Goal: Information Seeking & Learning: Learn about a topic

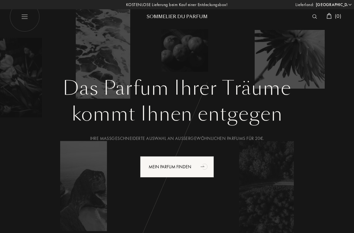
select select "DE"
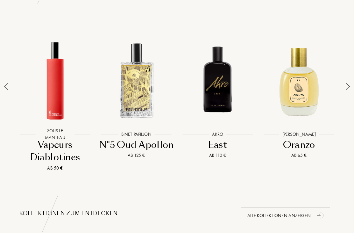
scroll to position [460, 0]
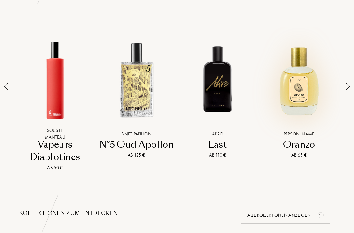
click at [306, 89] on div at bounding box center [299, 80] width 78 height 92
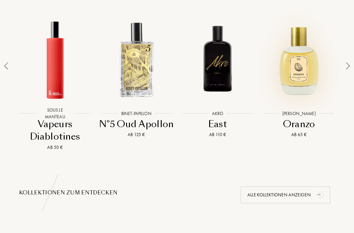
click at [139, 71] on div at bounding box center [136, 59] width 78 height 92
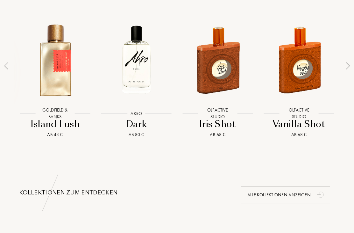
click at [221, 73] on div at bounding box center [218, 59] width 78 height 92
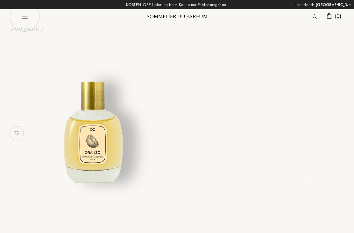
select select "DE"
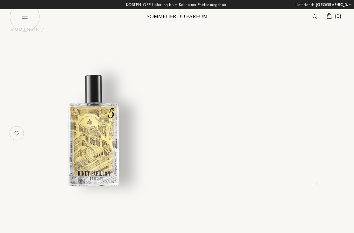
select select "DE"
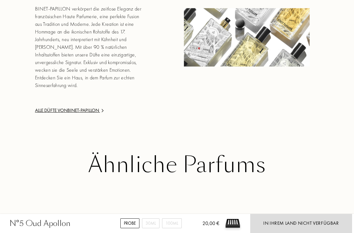
scroll to position [601, 0]
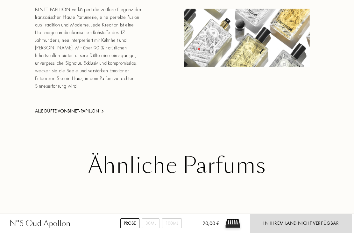
click at [83, 107] on div "Alle Düfte von Binet-Papillon" at bounding box center [89, 110] width 109 height 7
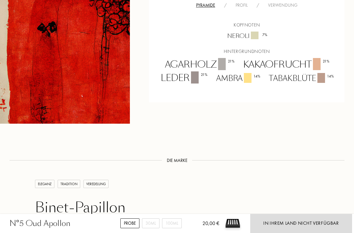
scroll to position [376, 0]
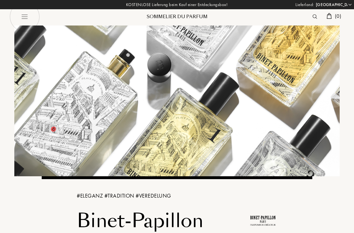
select select "DE"
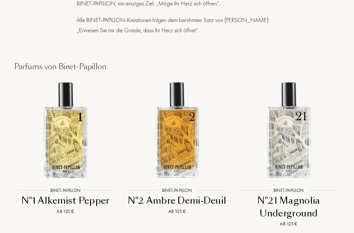
scroll to position [617, 0]
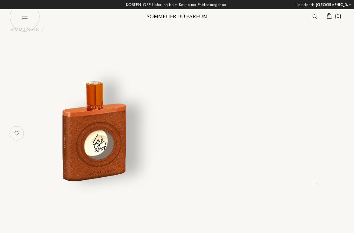
select select "DE"
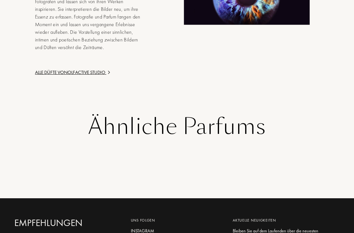
scroll to position [960, 0]
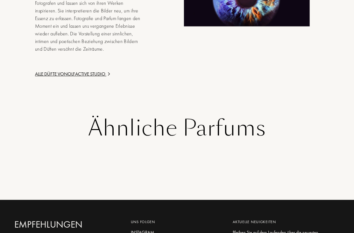
click at [252, 116] on div "Ähnliche Parfums" at bounding box center [176, 128] width 325 height 25
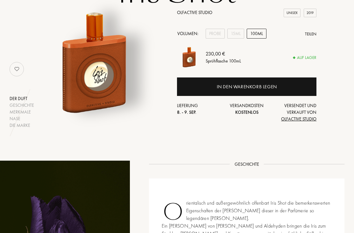
scroll to position [56, 0]
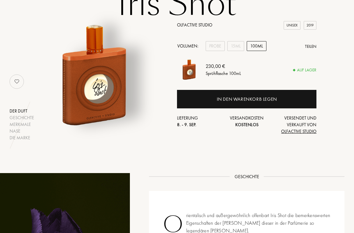
click at [235, 46] on div "15mL" at bounding box center [235, 46] width 17 height 10
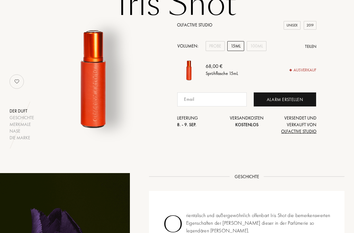
click at [215, 47] on div "Probe" at bounding box center [215, 46] width 19 height 10
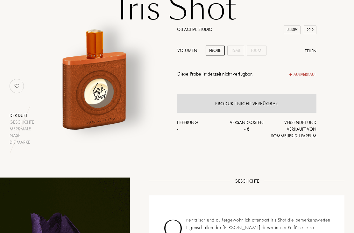
scroll to position [0, 0]
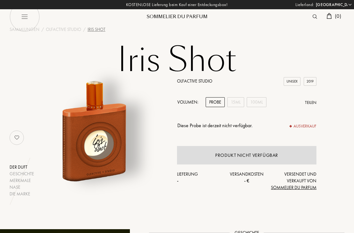
click at [199, 17] on div "Sommelier du Parfum" at bounding box center [177, 16] width 76 height 7
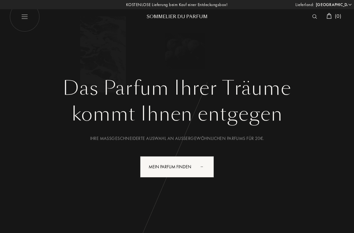
select select "DE"
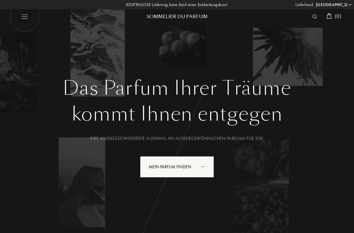
click at [27, 16] on img at bounding box center [25, 17] width 30 height 30
select select "DE"
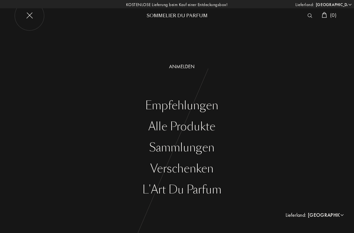
click at [208, 126] on div "Alle Produkte" at bounding box center [182, 126] width 345 height 13
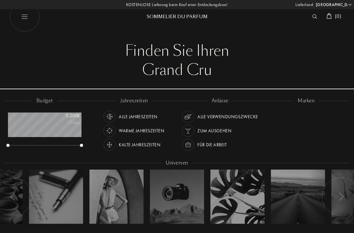
select select "DE"
click at [187, 17] on div "Sommelier du Parfum" at bounding box center [177, 16] width 76 height 7
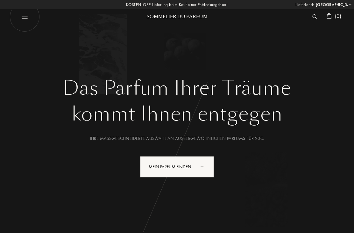
select select "DE"
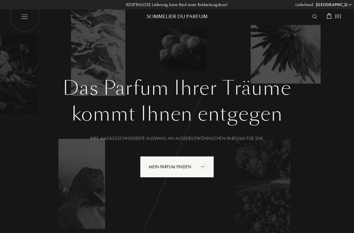
click at [28, 18] on img at bounding box center [25, 17] width 30 height 30
select select "DE"
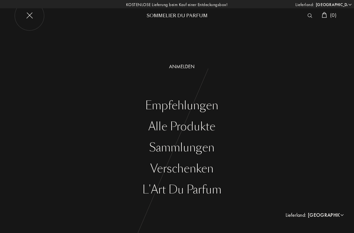
click at [211, 108] on div "Empfehlungen" at bounding box center [182, 105] width 345 height 13
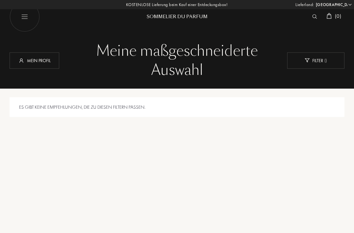
select select "DE"
click at [27, 18] on img at bounding box center [25, 17] width 30 height 30
select select "DE"
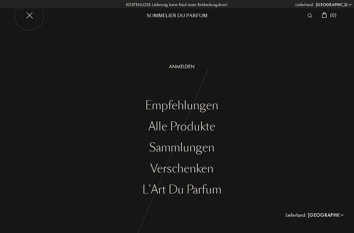
click at [206, 148] on div "Sammlungen" at bounding box center [182, 147] width 345 height 13
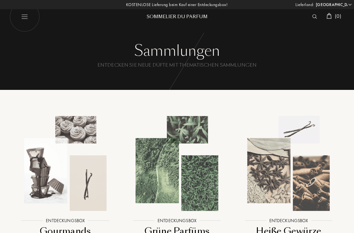
select select "DE"
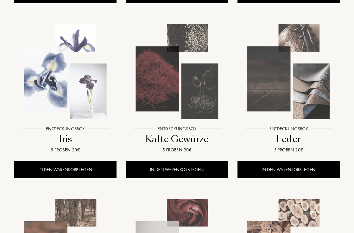
scroll to position [267, 0]
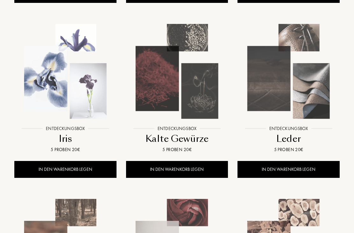
click at [77, 103] on img at bounding box center [65, 71] width 101 height 101
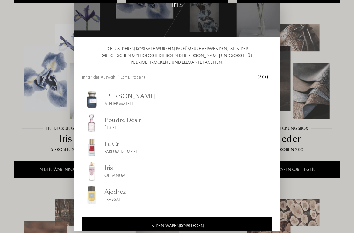
scroll to position [33, 0]
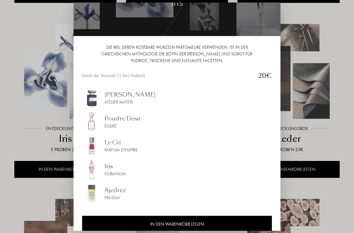
click at [115, 194] on div "Ajedrez" at bounding box center [114, 190] width 21 height 9
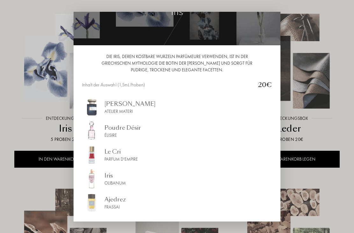
click at [123, 108] on div "Atelier Materi" at bounding box center [129, 111] width 51 height 7
click at [125, 130] on div "Poudre Désir" at bounding box center [122, 127] width 37 height 9
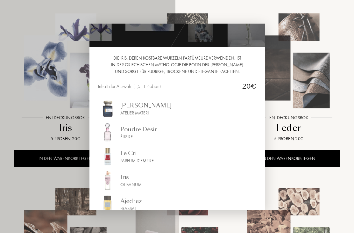
select select "DE"
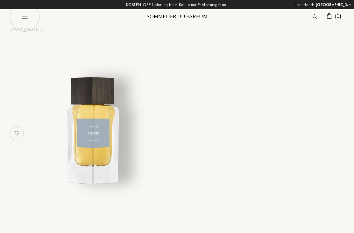
select select "DE"
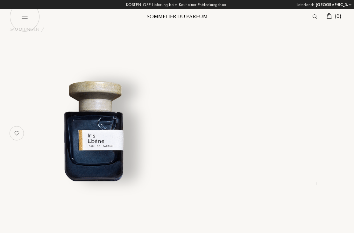
select select "DE"
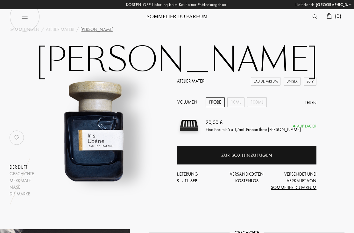
click at [263, 100] on div "100mL" at bounding box center [257, 102] width 20 height 10
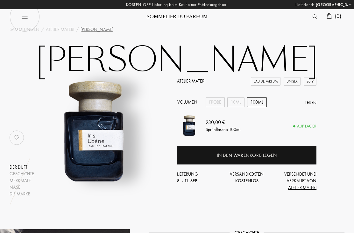
click at [238, 100] on div "10mL" at bounding box center [235, 102] width 17 height 10
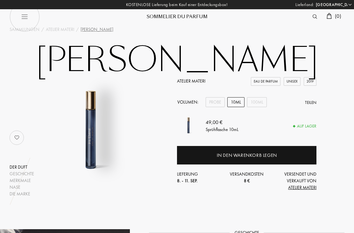
click at [215, 103] on div "Probe" at bounding box center [215, 102] width 19 height 10
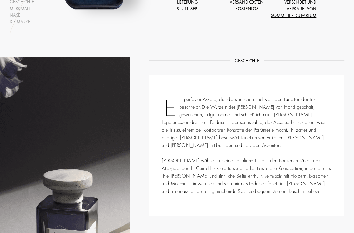
scroll to position [169, 0]
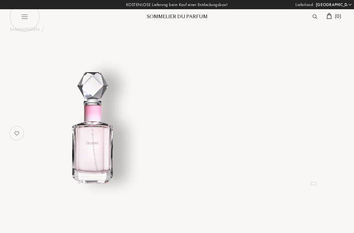
select select "DE"
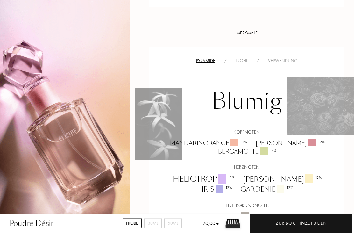
scroll to position [326, 0]
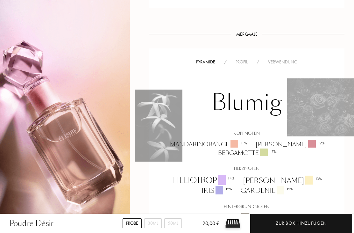
click at [245, 62] on div "Profil" at bounding box center [241, 62] width 21 height 7
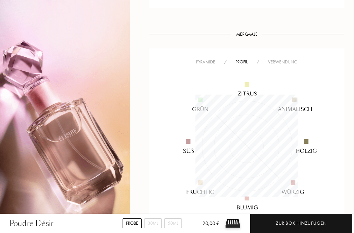
scroll to position [103, 103]
click at [285, 64] on img at bounding box center [247, 146] width 164 height 164
click at [282, 62] on div "Verwendung" at bounding box center [283, 62] width 39 height 7
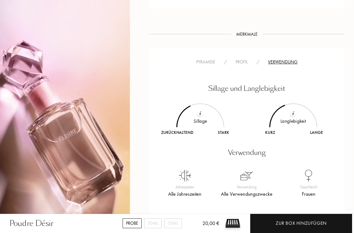
click at [209, 62] on div "Pyramide" at bounding box center [206, 62] width 28 height 7
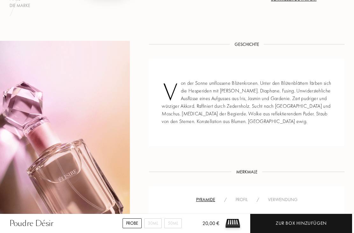
scroll to position [184, 0]
